Goal: Information Seeking & Learning: Learn about a topic

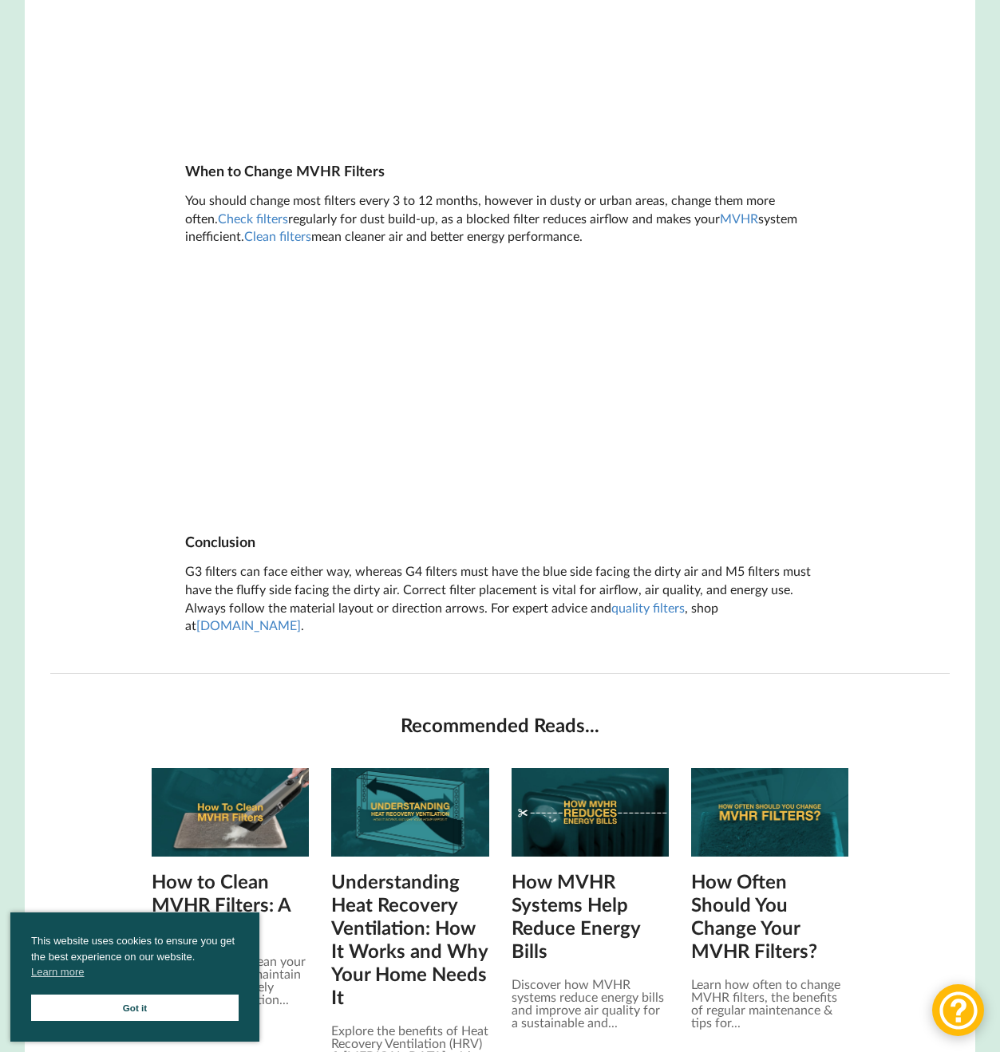
scroll to position [3101, 0]
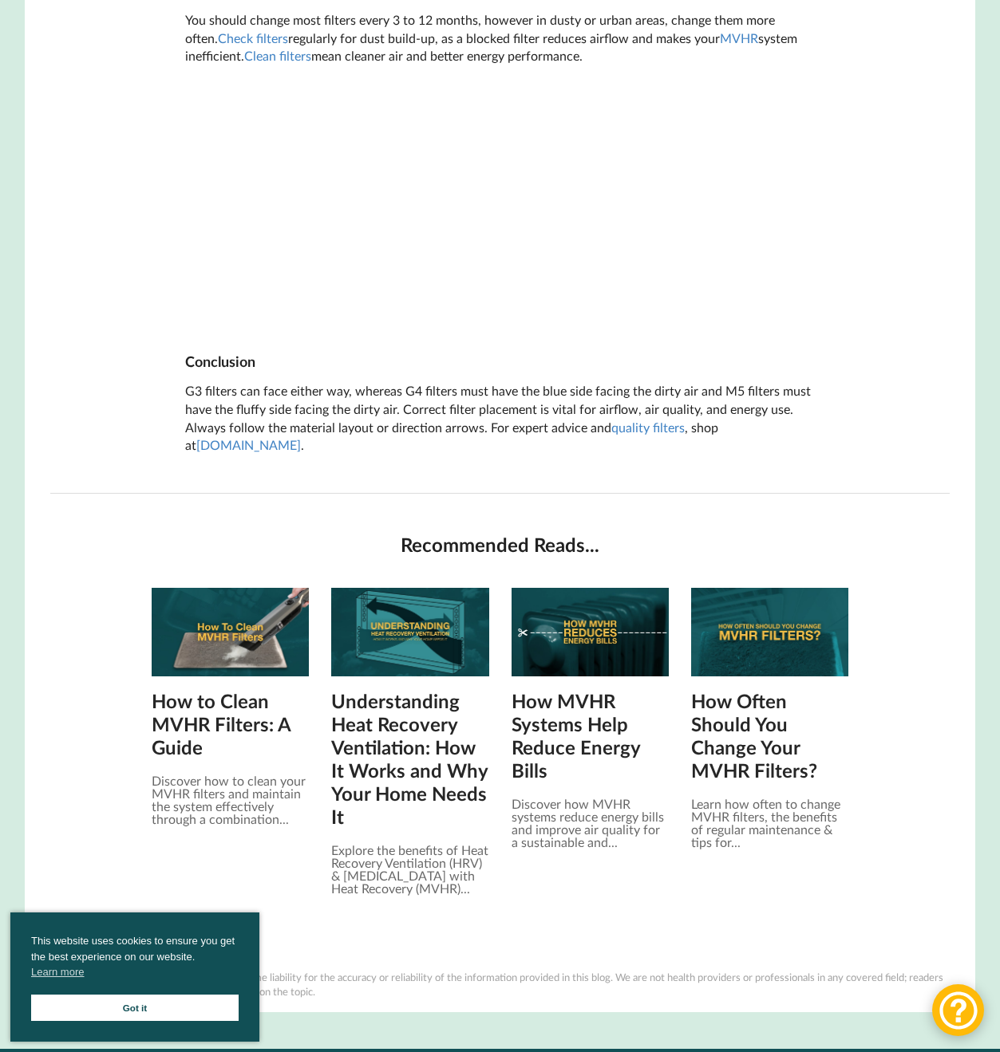
click at [232, 636] on div "How to Clean MVHR Filters: A Guide Discover how to clean your MVHR filters and …" at bounding box center [230, 713] width 157 height 251
click at [231, 607] on img at bounding box center [230, 632] width 157 height 89
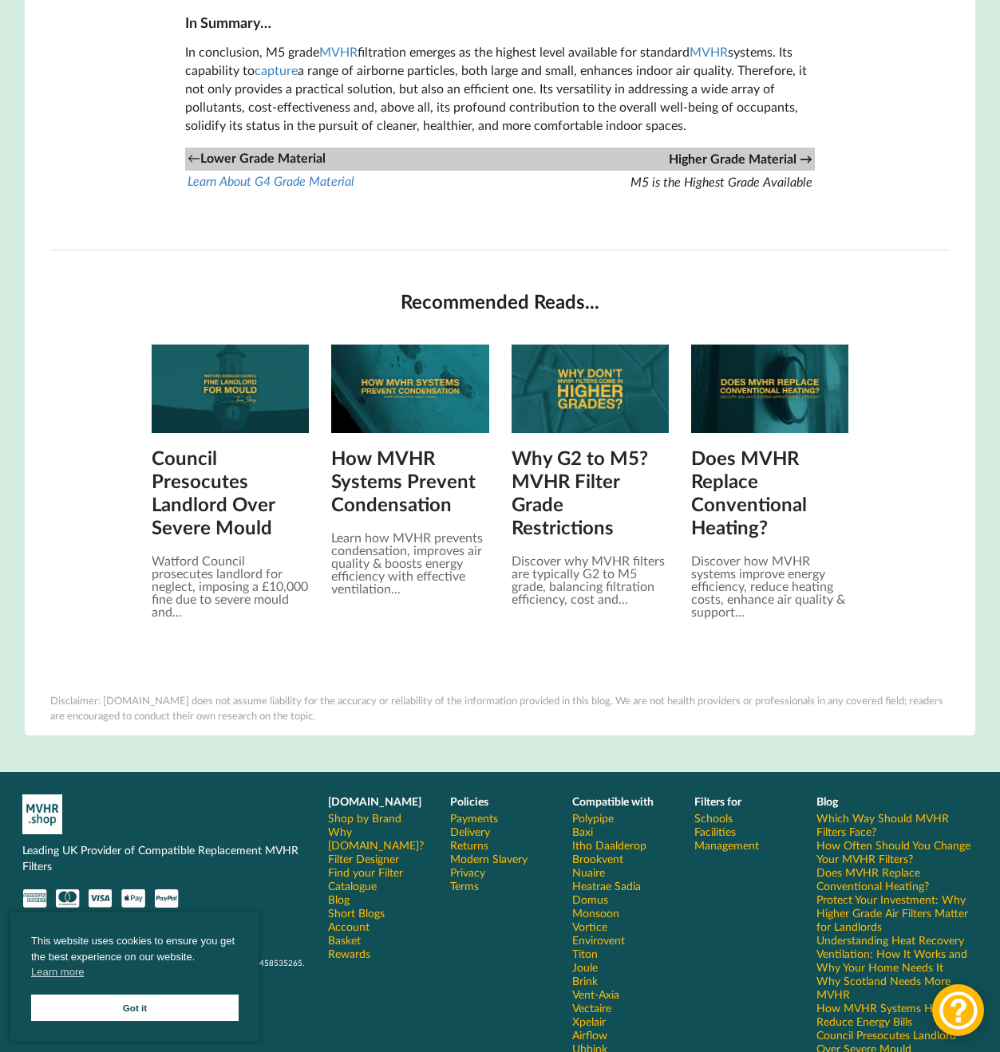
scroll to position [1581, 0]
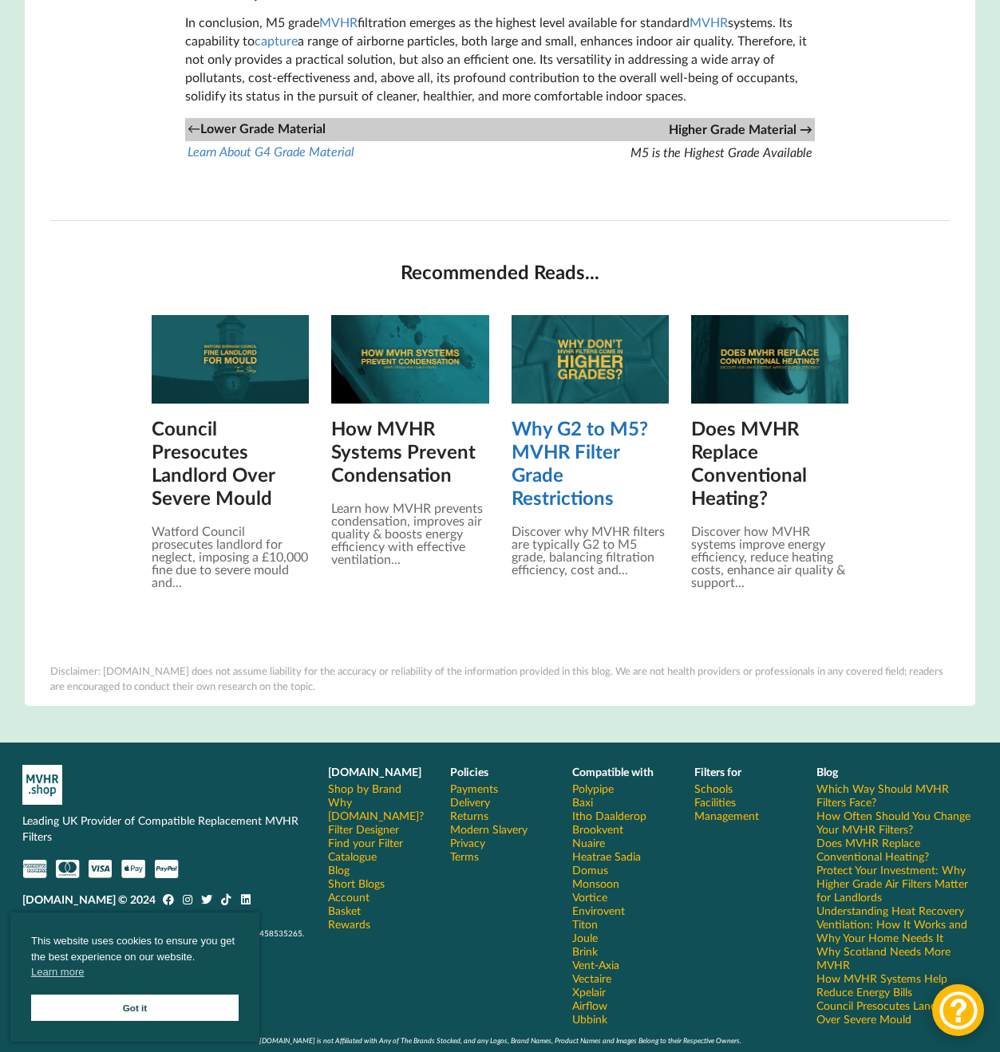
click at [582, 448] on link "Why G2 to M5? MVHR Filter Grade Restrictions" at bounding box center [589, 462] width 157 height 93
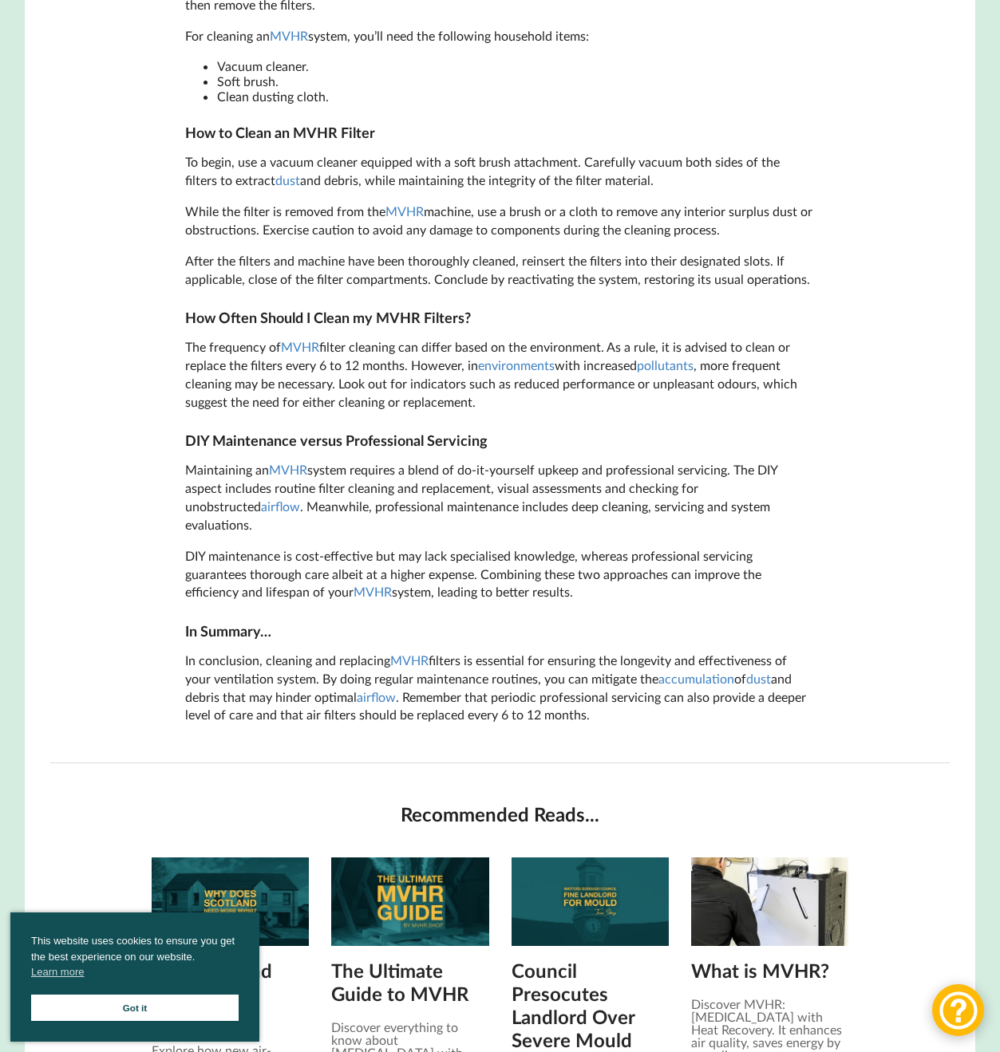
scroll to position [1725, 0]
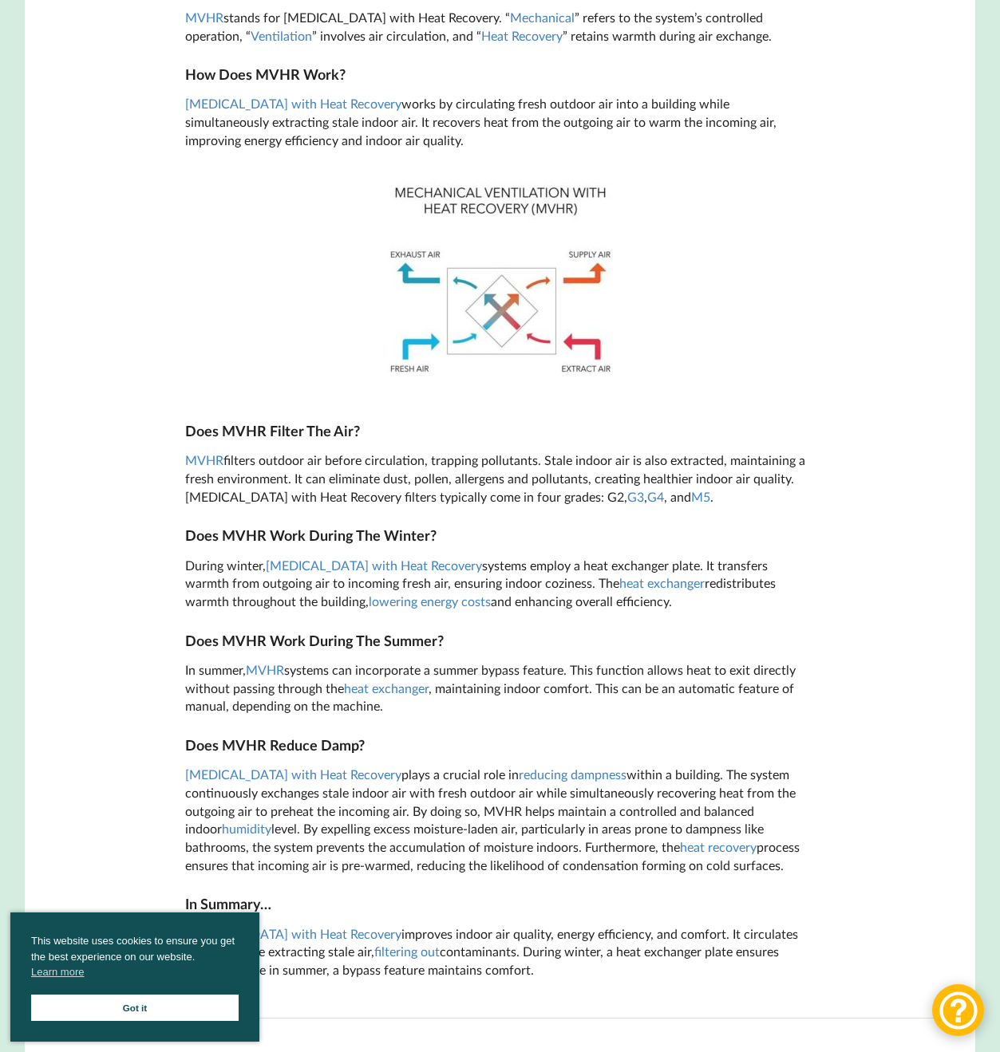
scroll to position [1229, 0]
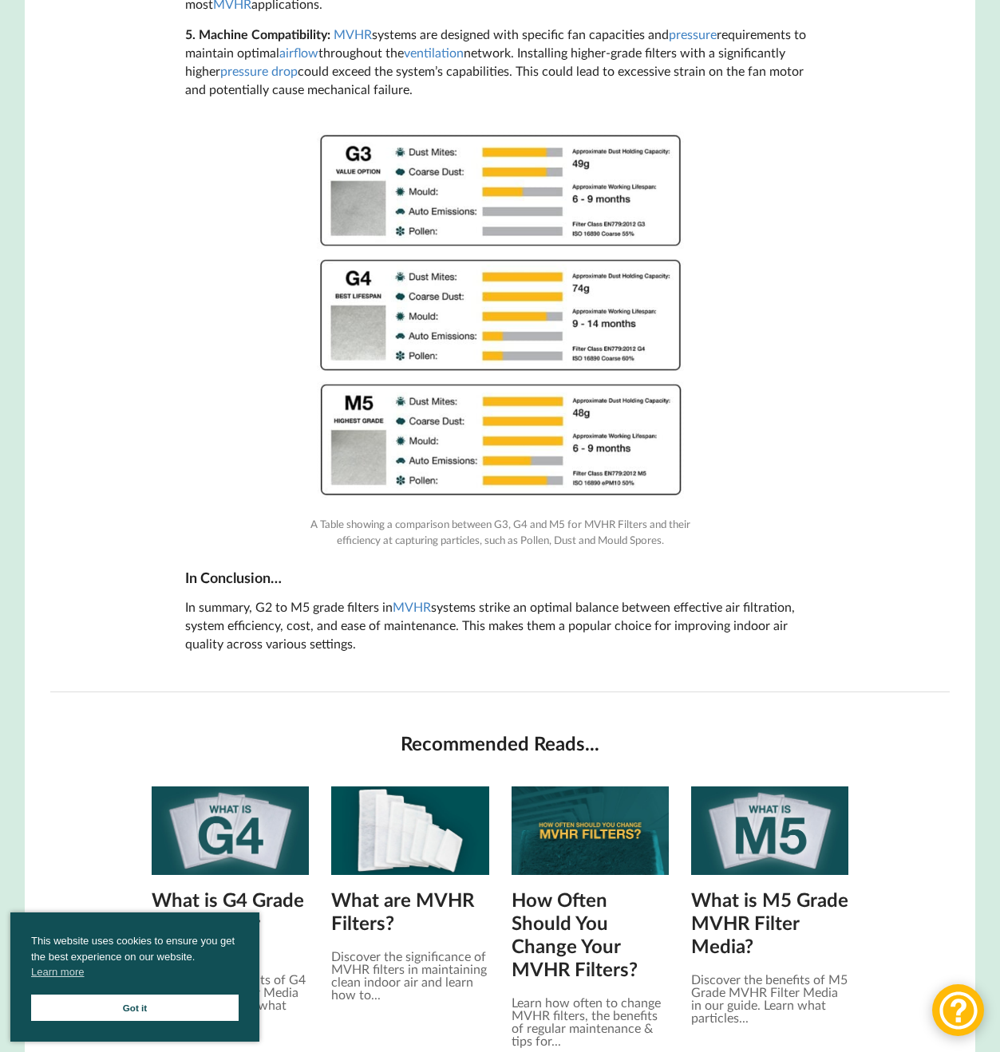
scroll to position [1848, 0]
